Goal: Task Accomplishment & Management: Use online tool/utility

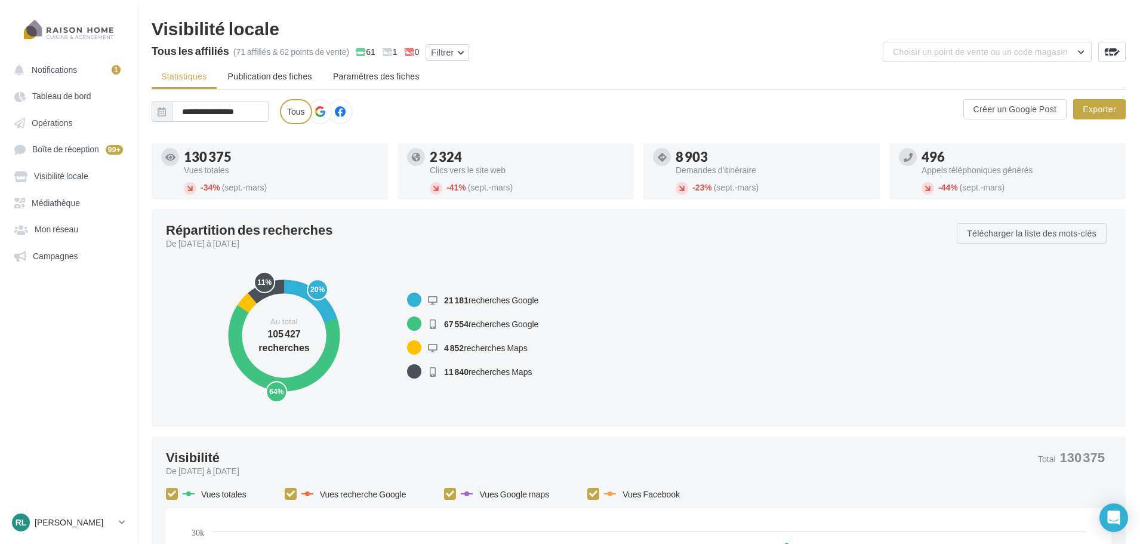
drag, startPoint x: 495, startPoint y: 77, endPoint x: 156, endPoint y: 24, distance: 343.8
click at [579, 78] on ul "Statistiques Publication des fiches Paramètres des fiches" at bounding box center [639, 78] width 974 height 24
click at [79, 528] on div "RL [PERSON_NAME] LEDUDY [EMAIL_ADDRESS][DOMAIN_NAME]" at bounding box center [63, 522] width 102 height 18
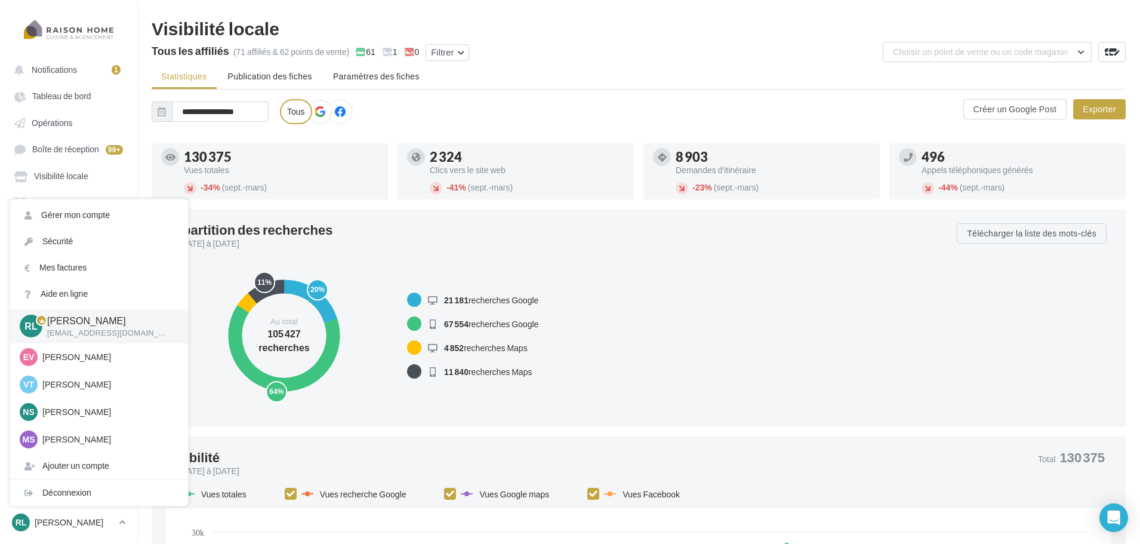
click at [358, 390] on div "20% 64% 5% 11% Au total 105 427 recherches" at bounding box center [284, 335] width 236 height 153
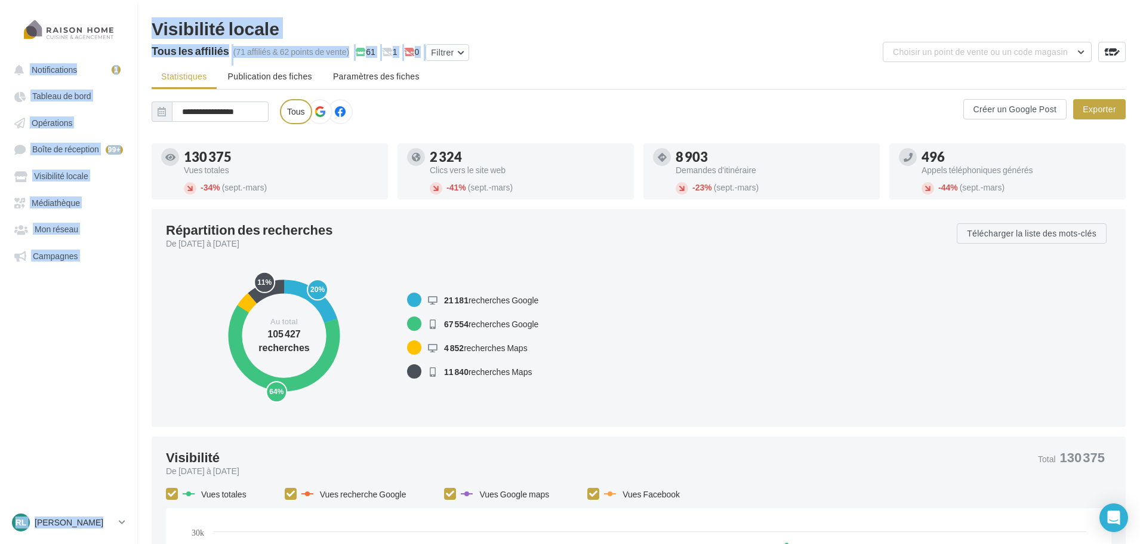
drag, startPoint x: 515, startPoint y: 62, endPoint x: 134, endPoint y: 35, distance: 381.8
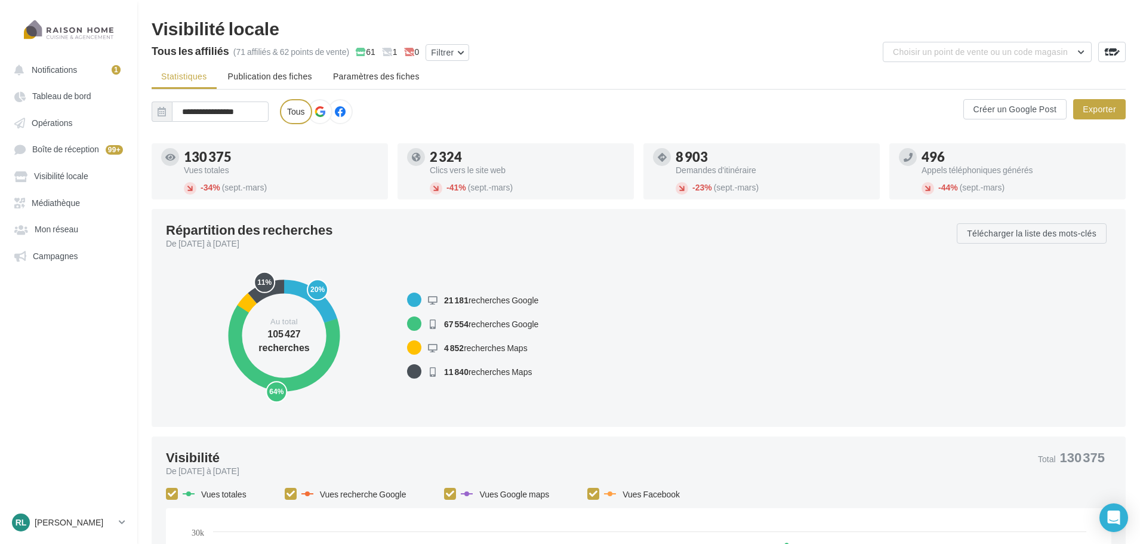
click at [527, 53] on div "Tous les affiliés (71 affiliés & 62 points de vente) 61 1 0 Filtrer" at bounding box center [367, 54] width 430 height 24
click at [76, 525] on p "[PERSON_NAME]" at bounding box center [74, 522] width 79 height 12
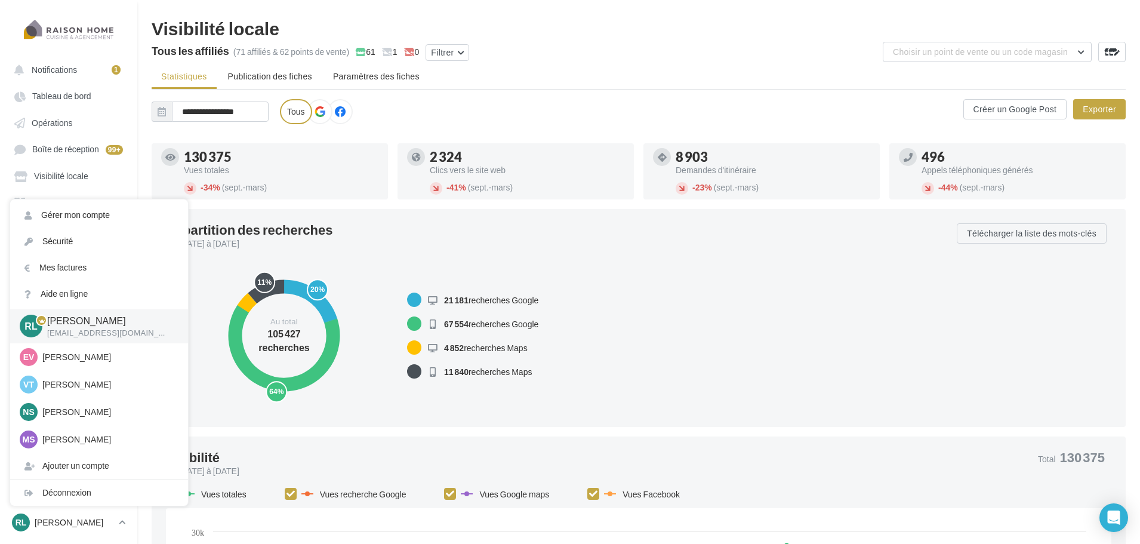
click at [531, 119] on div "Raison Home - [PERSON_NAME] Raison Home - [PERSON_NAME] Raison Home - [PERSON_N…" at bounding box center [558, 111] width 812 height 25
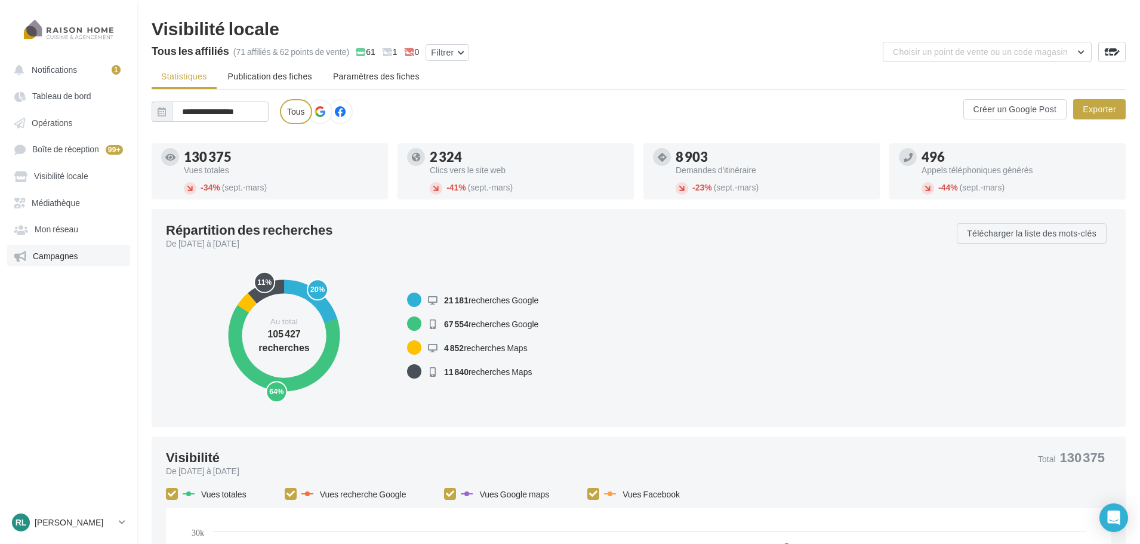
click at [67, 260] on span "Campagnes" at bounding box center [55, 256] width 45 height 10
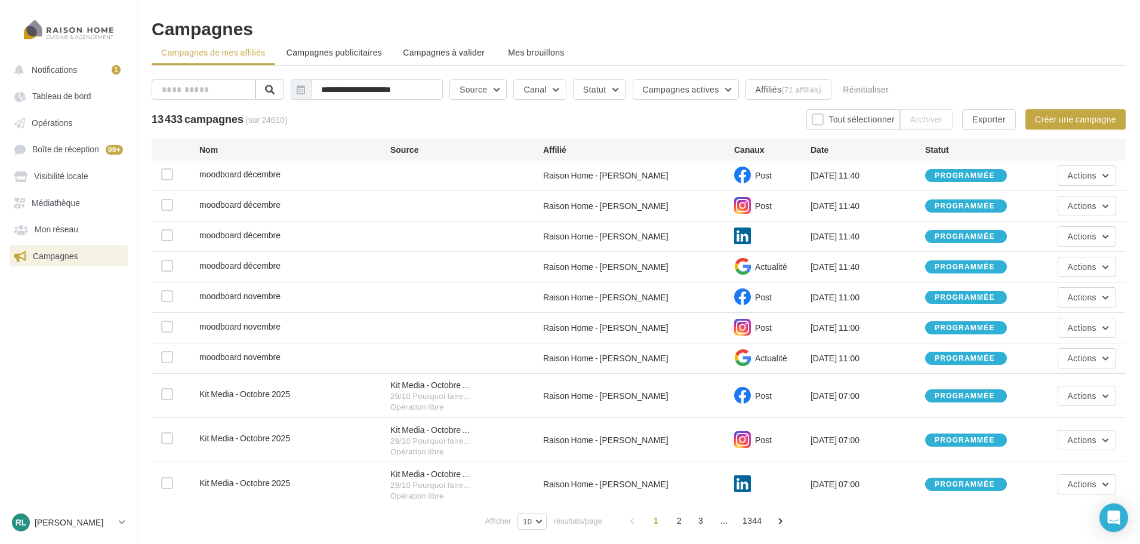
click at [335, 44] on li "Campagnes publicitaires" at bounding box center [334, 52] width 115 height 21
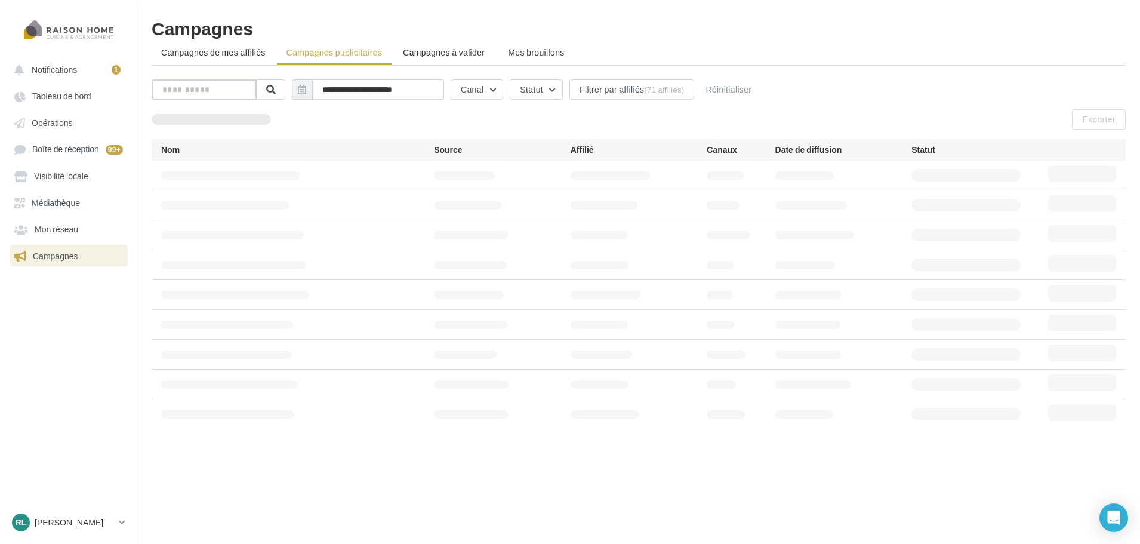
click at [237, 91] on input "text" at bounding box center [204, 89] width 105 height 20
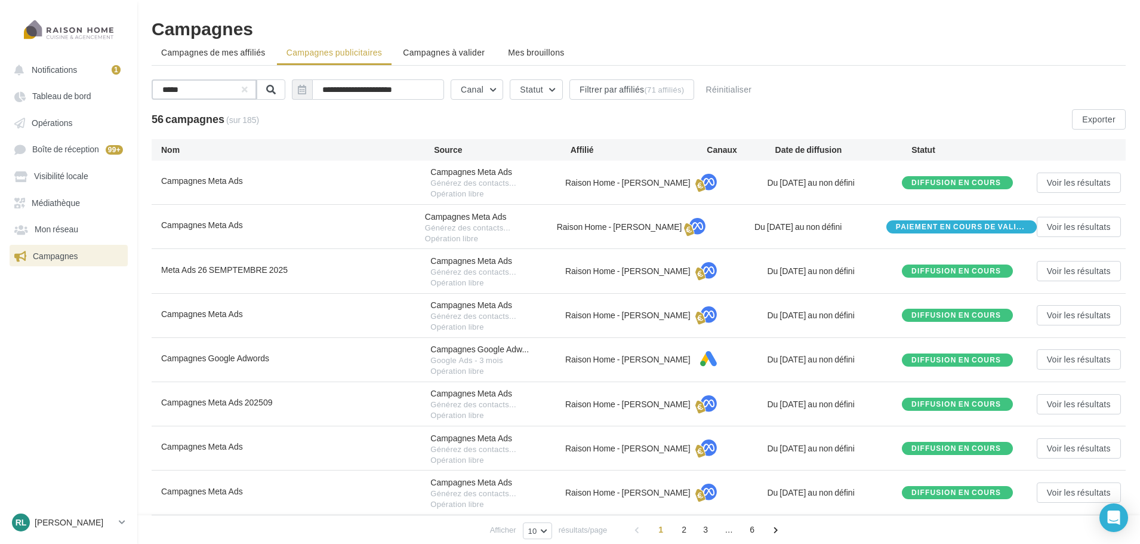
type input "******"
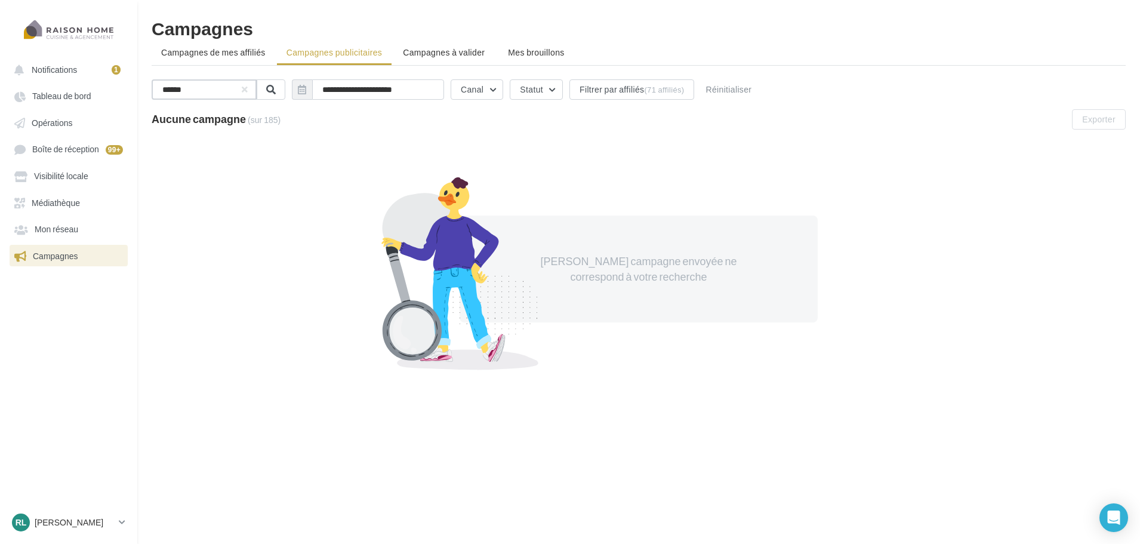
drag, startPoint x: 233, startPoint y: 89, endPoint x: 156, endPoint y: 87, distance: 77.0
click at [156, 87] on input "******" at bounding box center [204, 89] width 105 height 20
click at [206, 87] on input "text" at bounding box center [204, 89] width 105 height 20
click at [233, 90] on input "text" at bounding box center [204, 89] width 105 height 20
click at [355, 128] on div "Aucune campagne (sur 185) Exporter" at bounding box center [644, 119] width 984 height 20
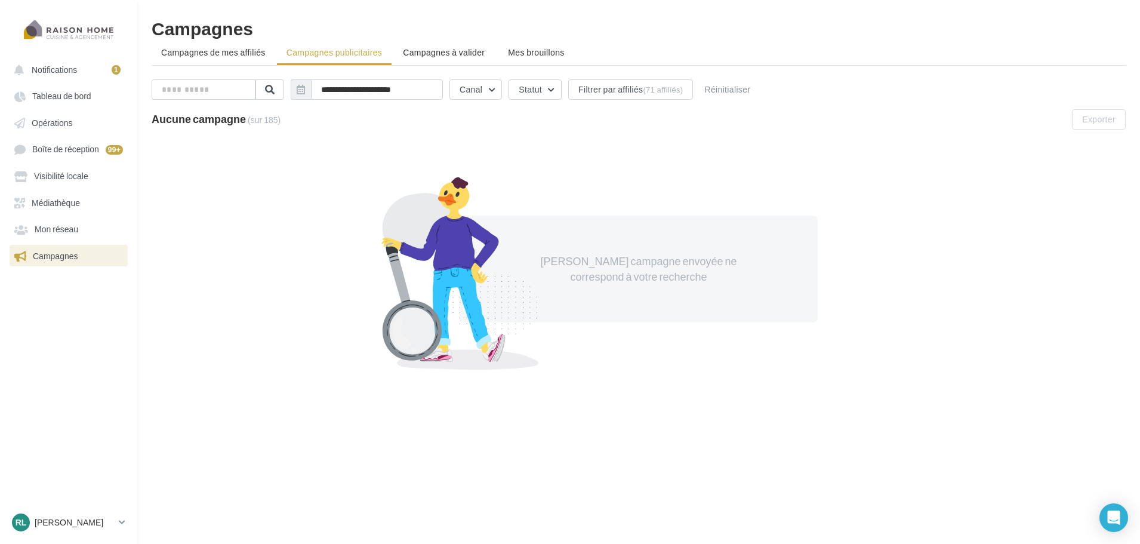
click at [72, 254] on span "Campagnes" at bounding box center [55, 256] width 45 height 10
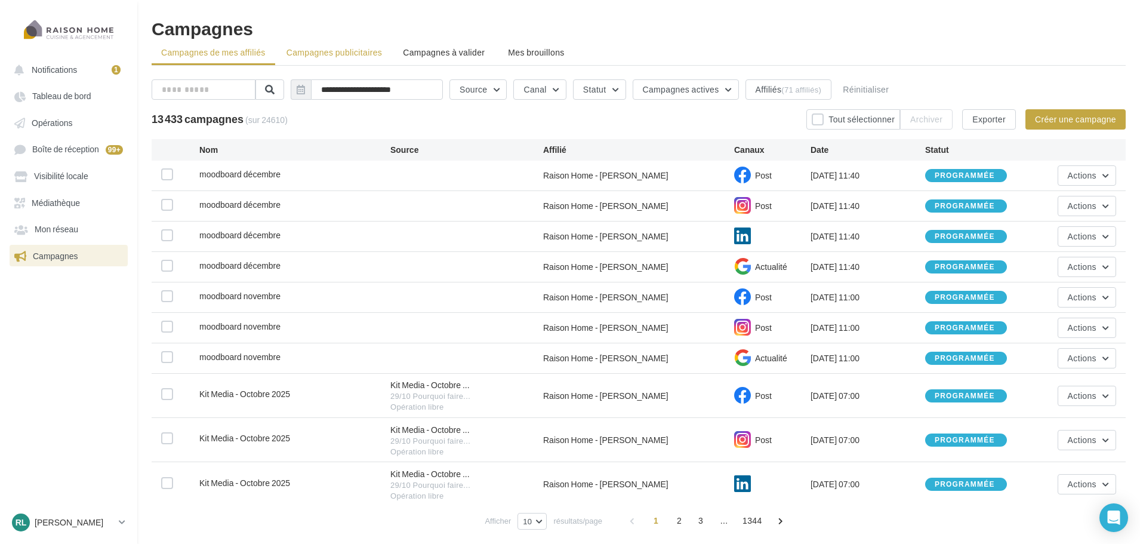
click at [349, 56] on span "Campagnes publicitaires" at bounding box center [335, 52] width 96 height 10
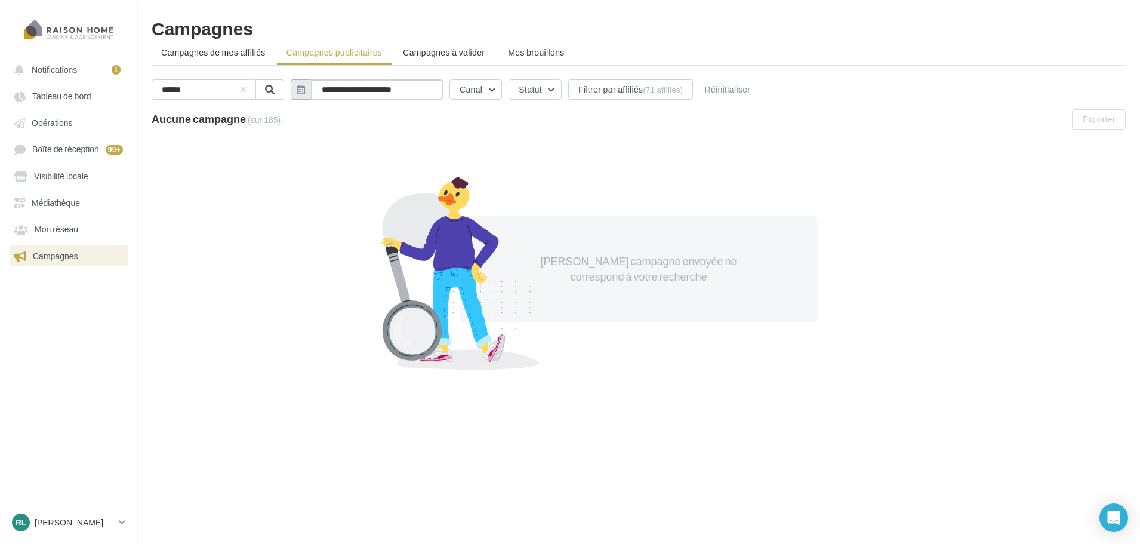
click at [366, 91] on input "**********" at bounding box center [377, 89] width 132 height 20
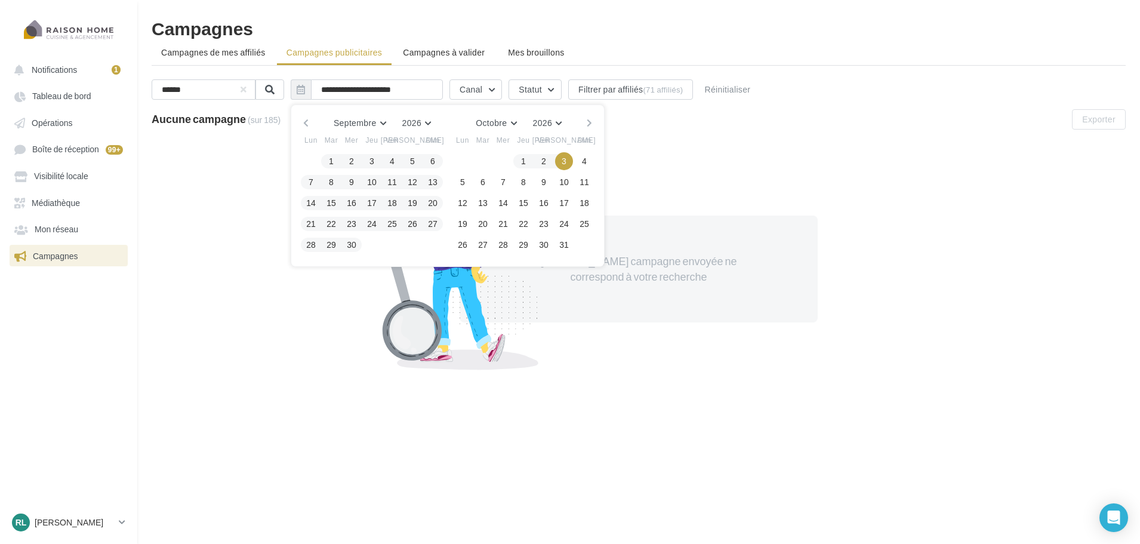
click at [620, 75] on div "**********" at bounding box center [639, 238] width 974 height 337
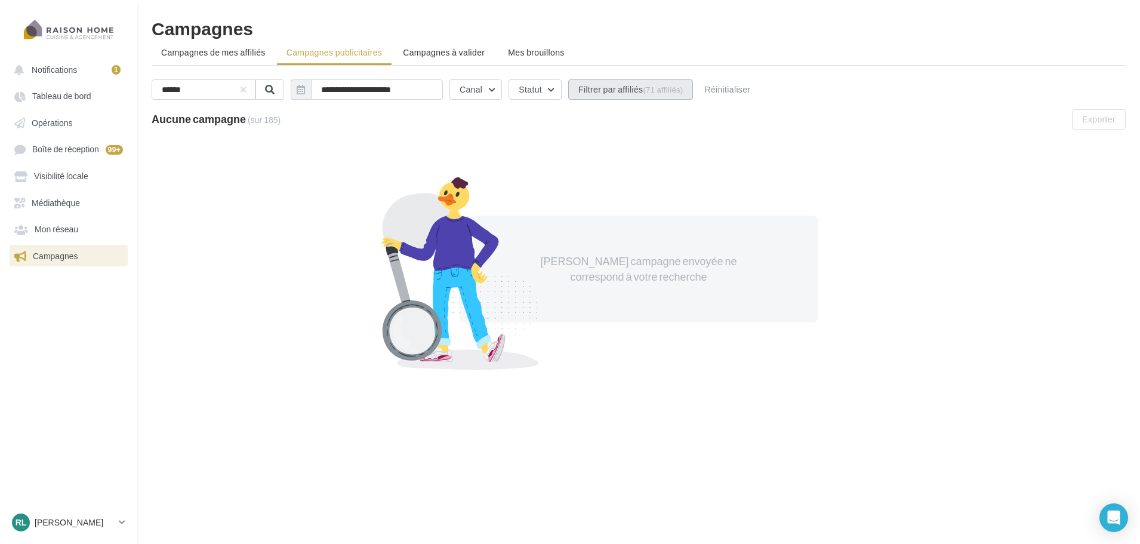
click at [621, 84] on button "Filtrer par affiliés (71 affiliés)" at bounding box center [630, 89] width 125 height 20
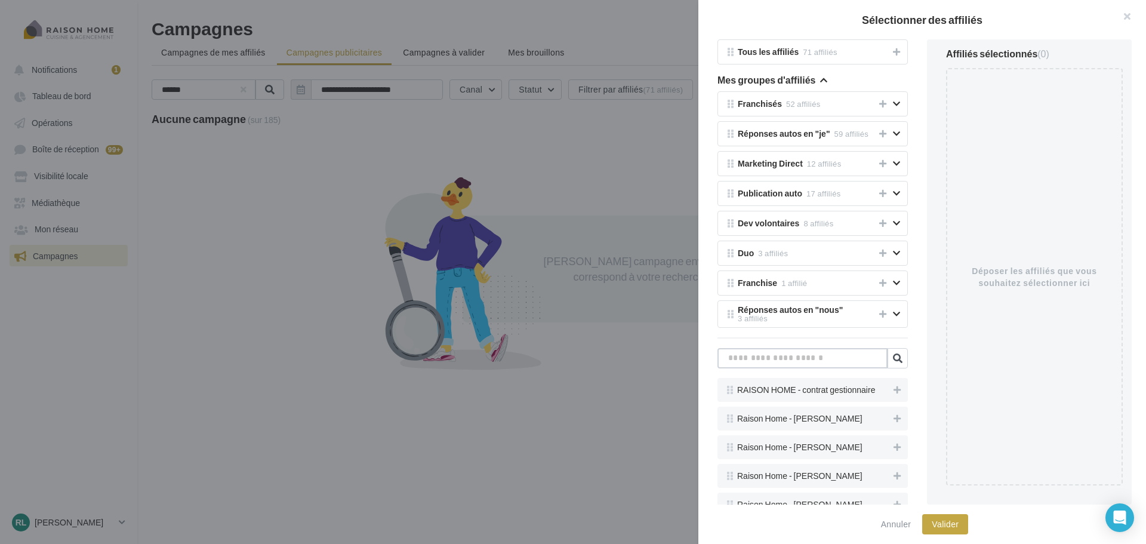
click at [787, 368] on input "text" at bounding box center [802, 358] width 170 height 20
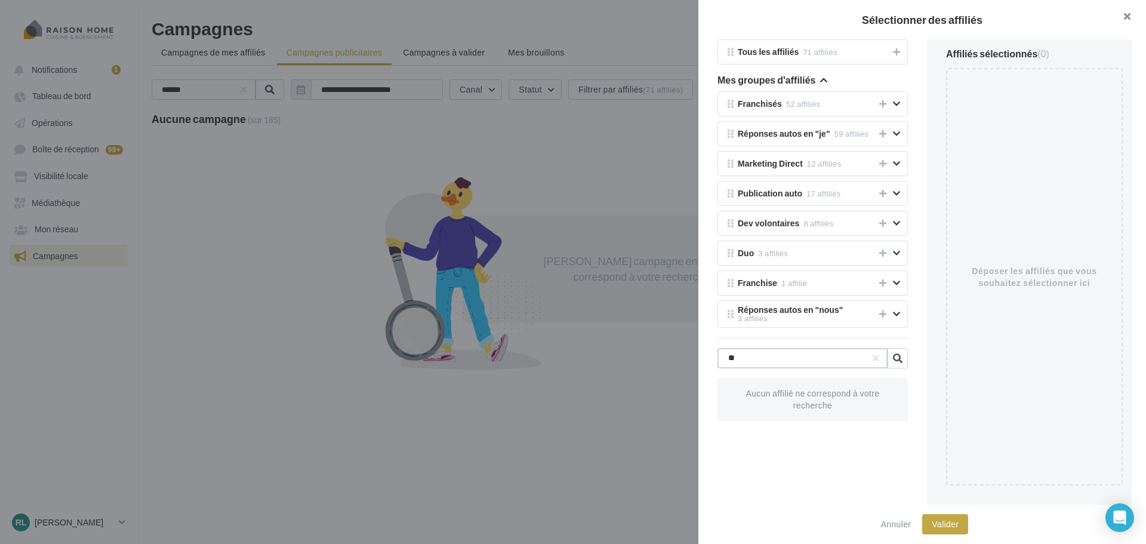
type input "*"
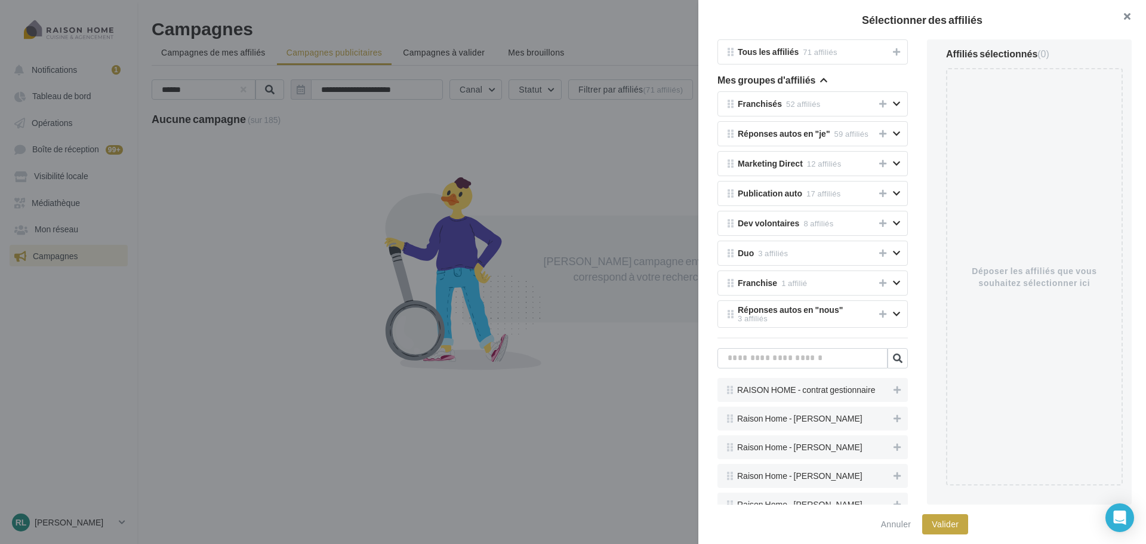
click at [1136, 15] on button "button" at bounding box center [1122, 18] width 48 height 36
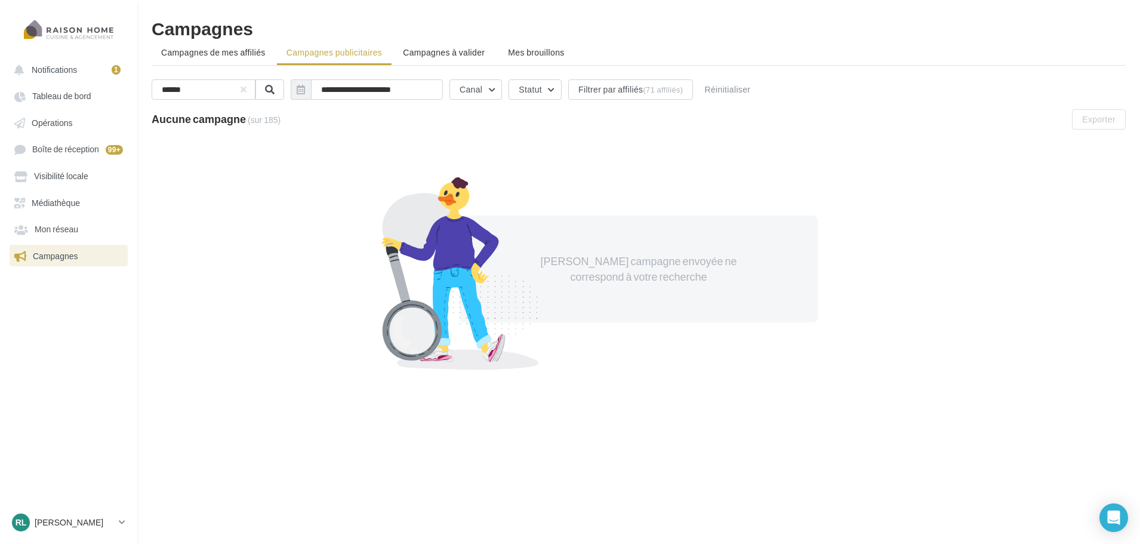
click at [463, 161] on div "[PERSON_NAME] campagne envoyée ne correspond à votre recherche" at bounding box center [639, 269] width 974 height 260
click at [246, 92] on button "button" at bounding box center [243, 89] width 5 height 5
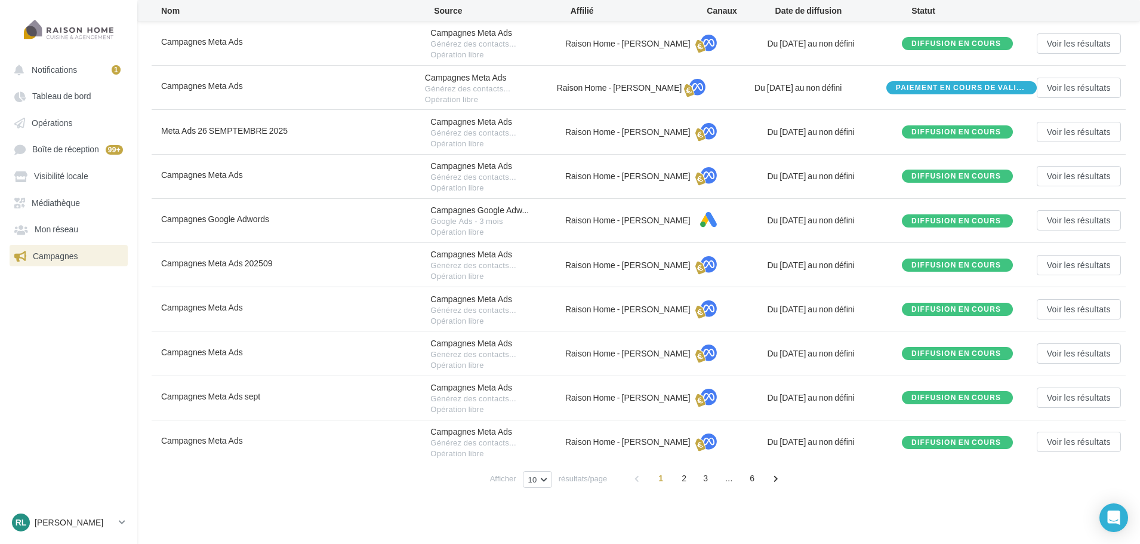
scroll to position [148, 0]
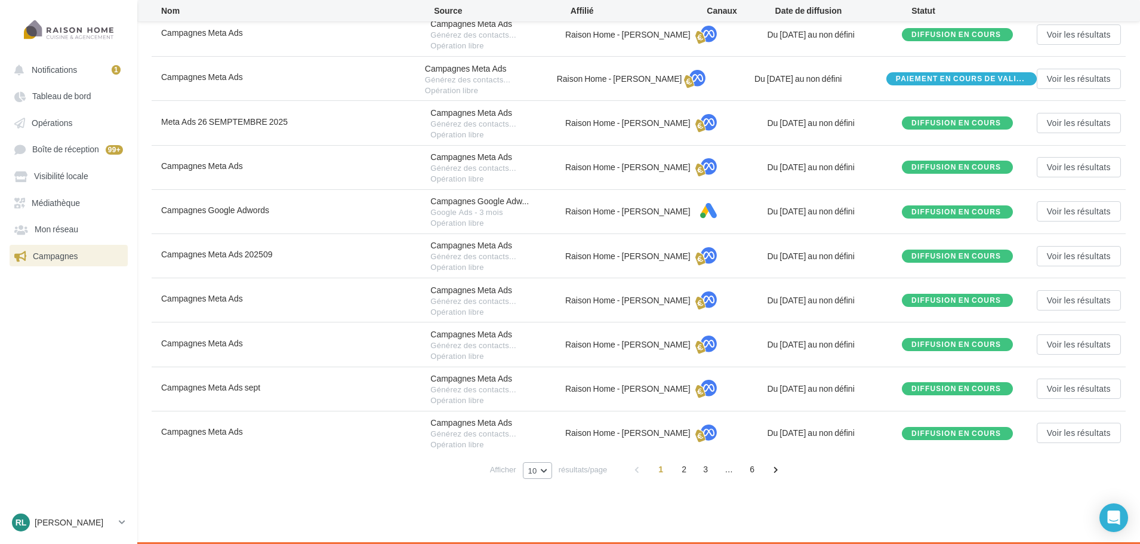
click at [544, 470] on button "10" at bounding box center [537, 470] width 29 height 17
click at [565, 451] on button "100" at bounding box center [565, 448] width 84 height 21
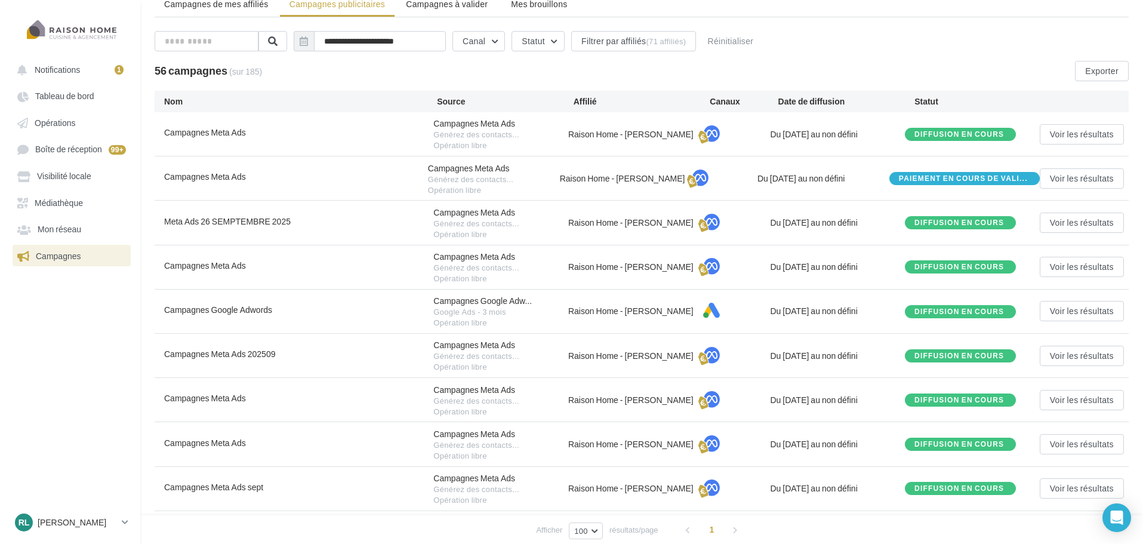
scroll to position [60, 0]
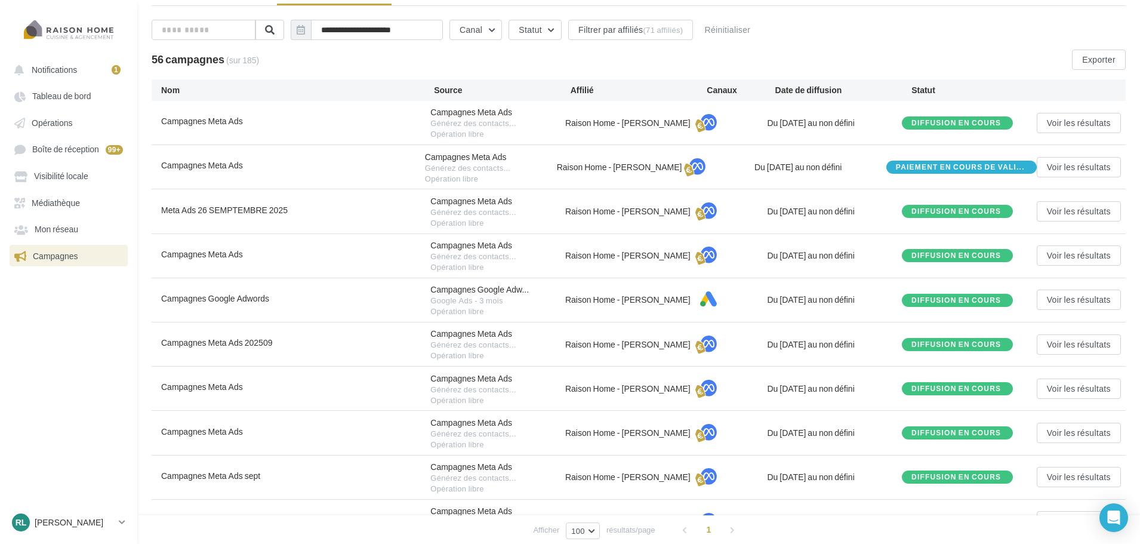
click at [646, 41] on div "**********" at bounding box center [639, 32] width 974 height 25
click at [646, 32] on button "Filtrer par affiliés (71 affiliés)" at bounding box center [630, 30] width 125 height 20
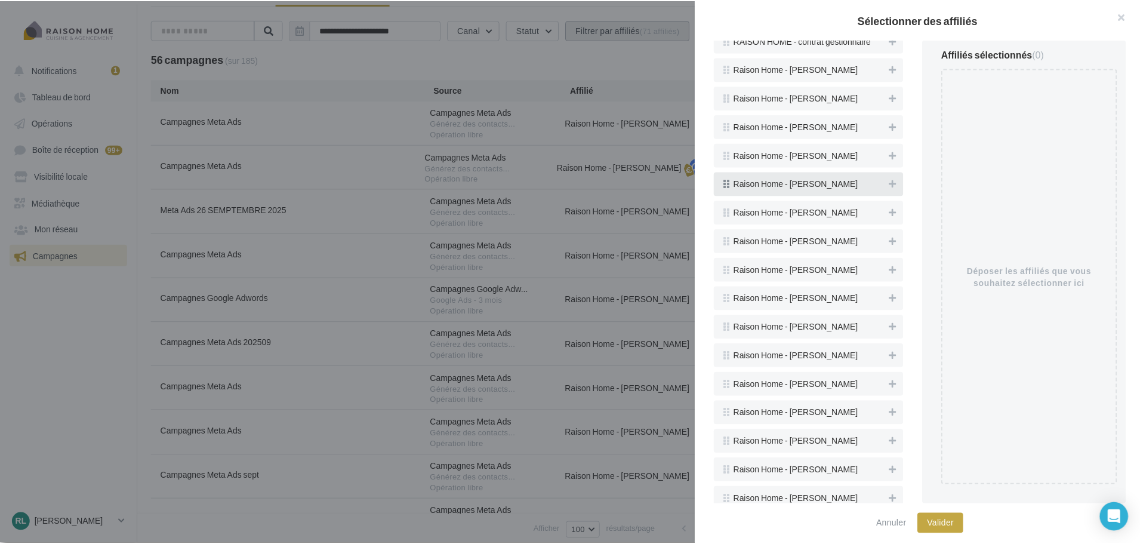
scroll to position [358, 0]
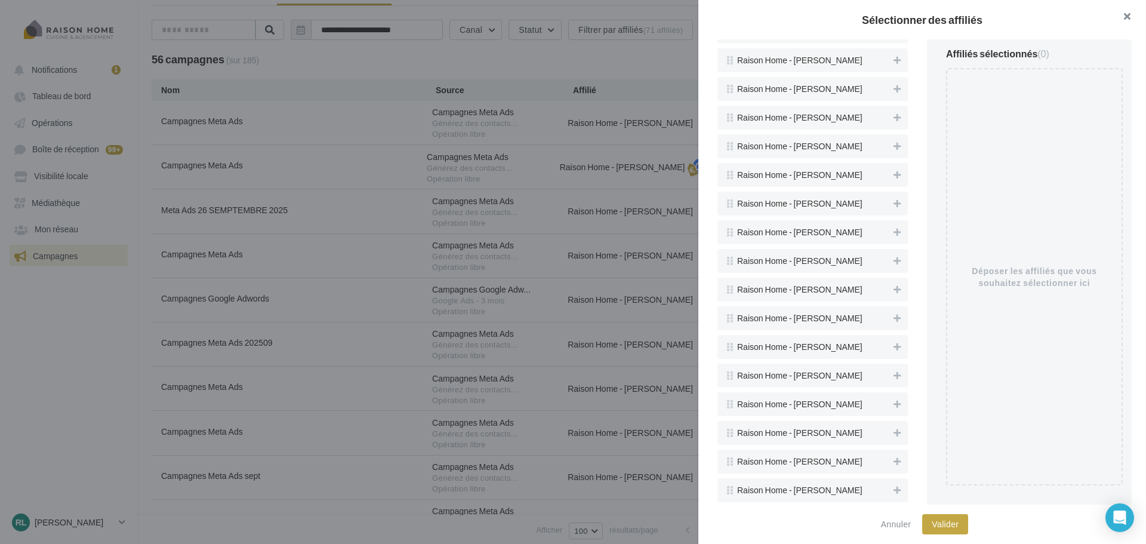
click at [1123, 13] on button "button" at bounding box center [1122, 18] width 48 height 36
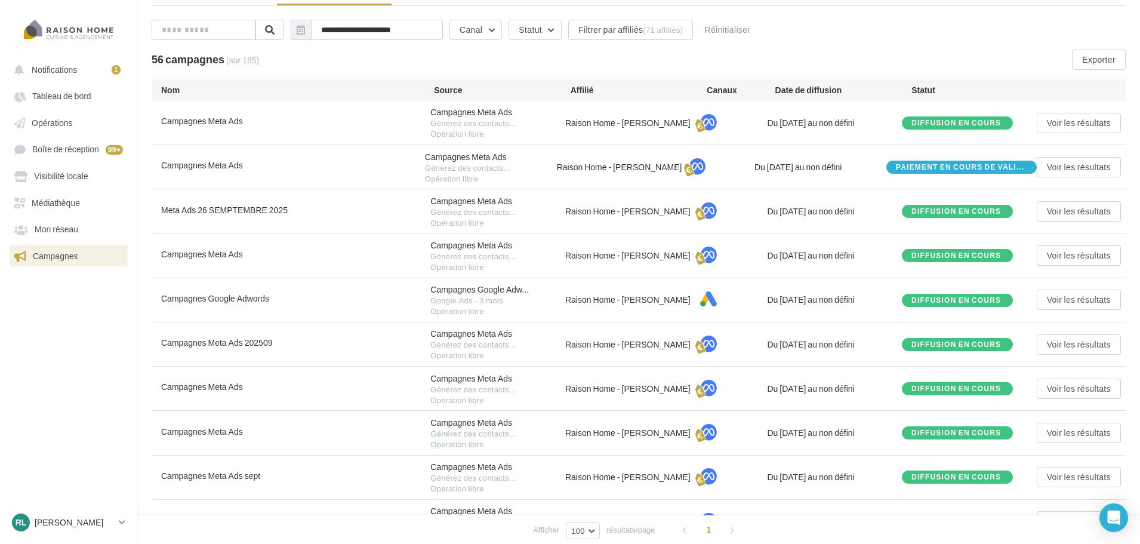
scroll to position [0, 0]
